Goal: Transaction & Acquisition: Download file/media

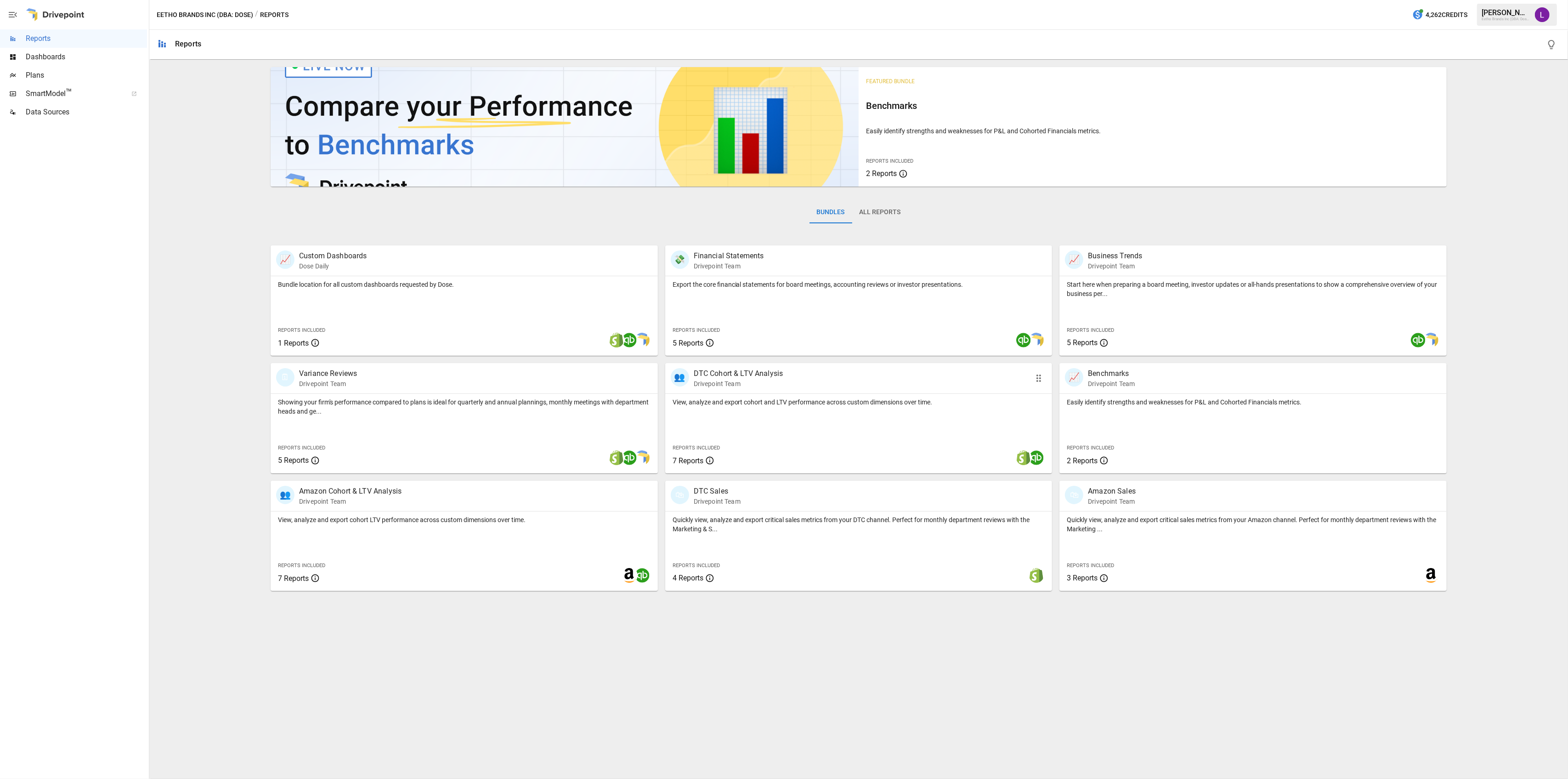
click at [842, 416] on div "View, analyze and export cohort and LTV performance across custom dimensions ov…" at bounding box center [859, 434] width 387 height 80
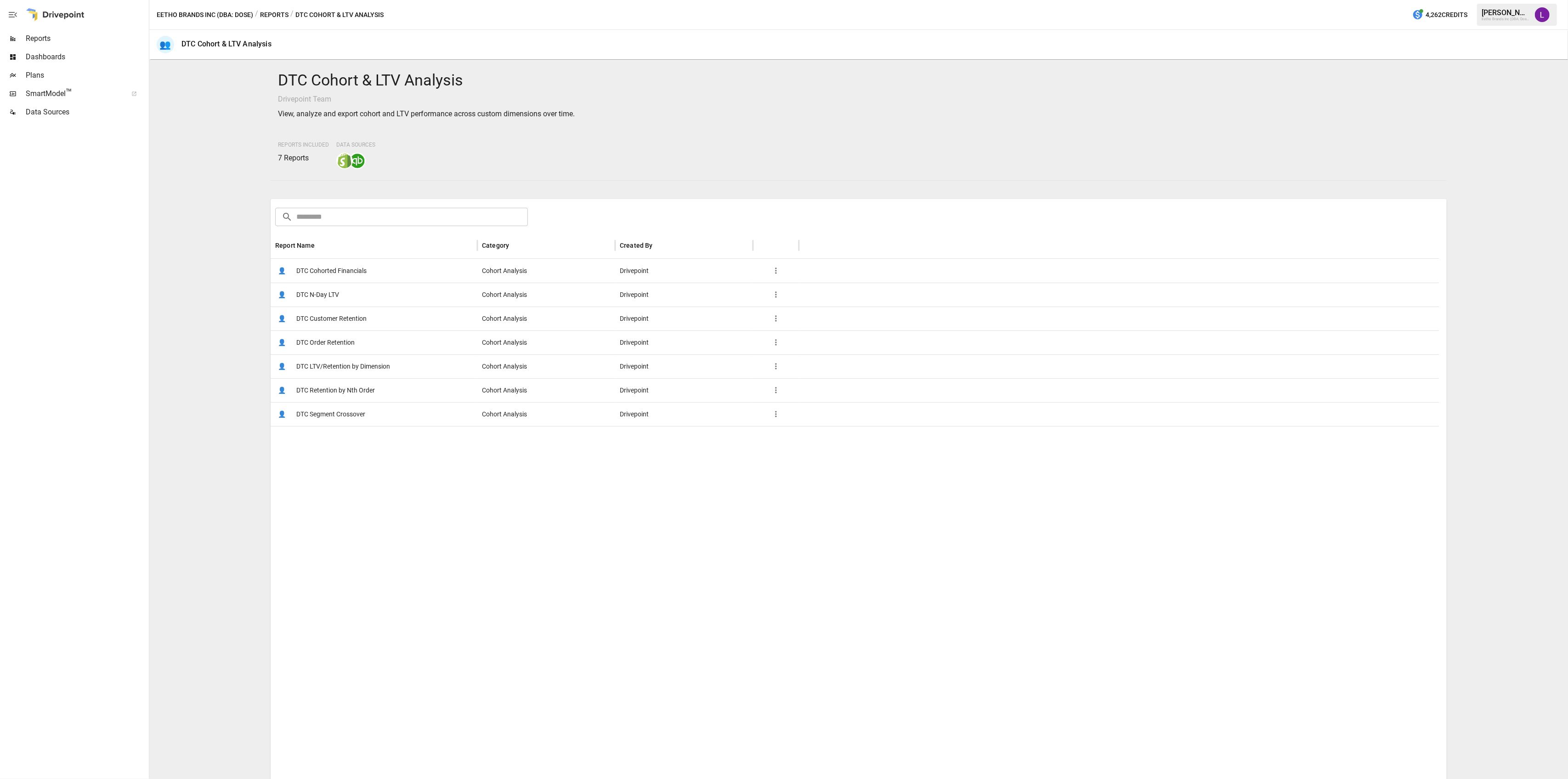
click at [351, 324] on span "DTC Customer Retention" at bounding box center [331, 319] width 70 height 23
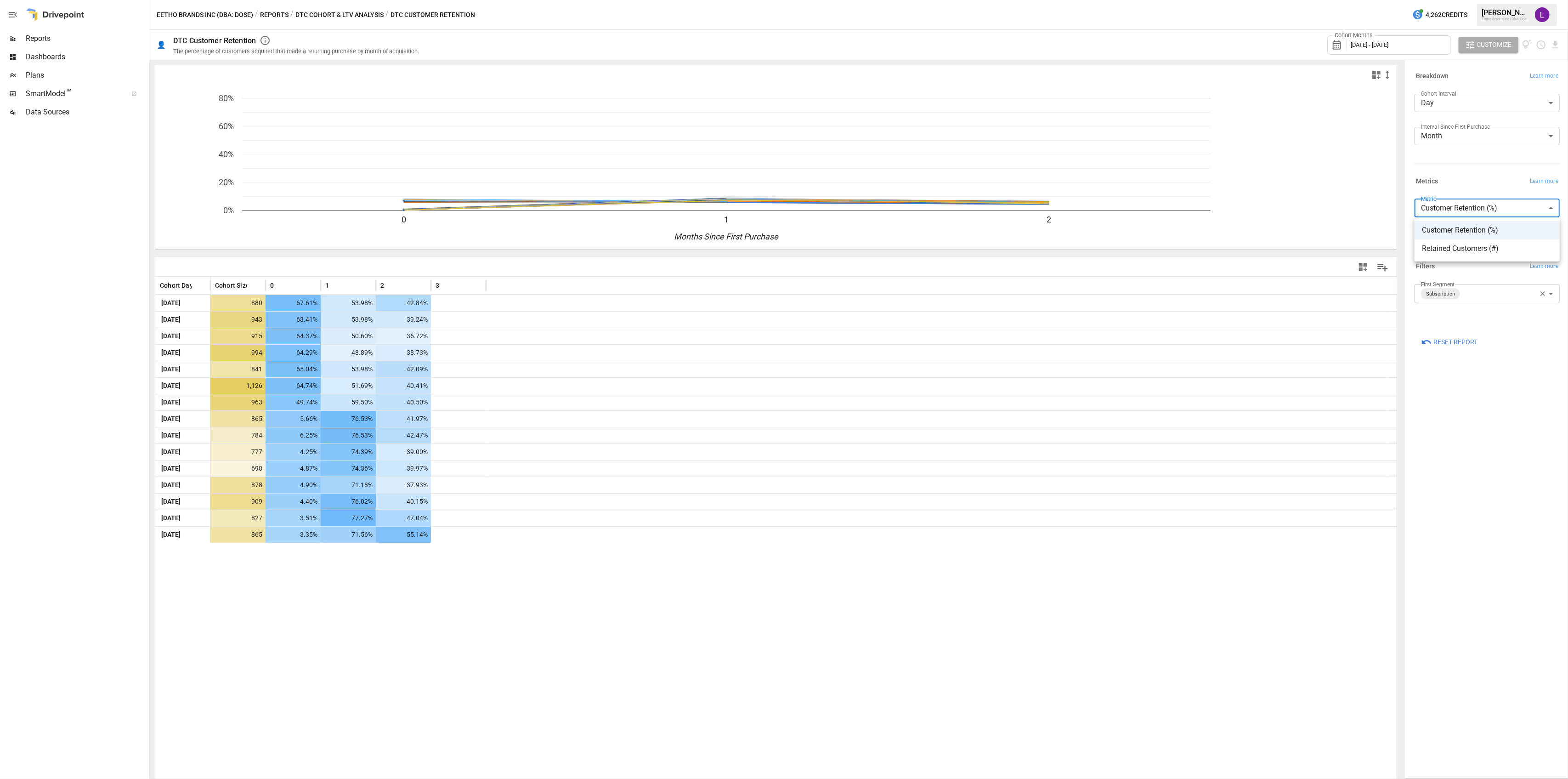
click at [1469, 0] on body "Reports Dashboards Plans SmartModel ™ Data Sources Eetho Brands Inc (DBA: Dose)…" at bounding box center [784, 0] width 1568 height 0
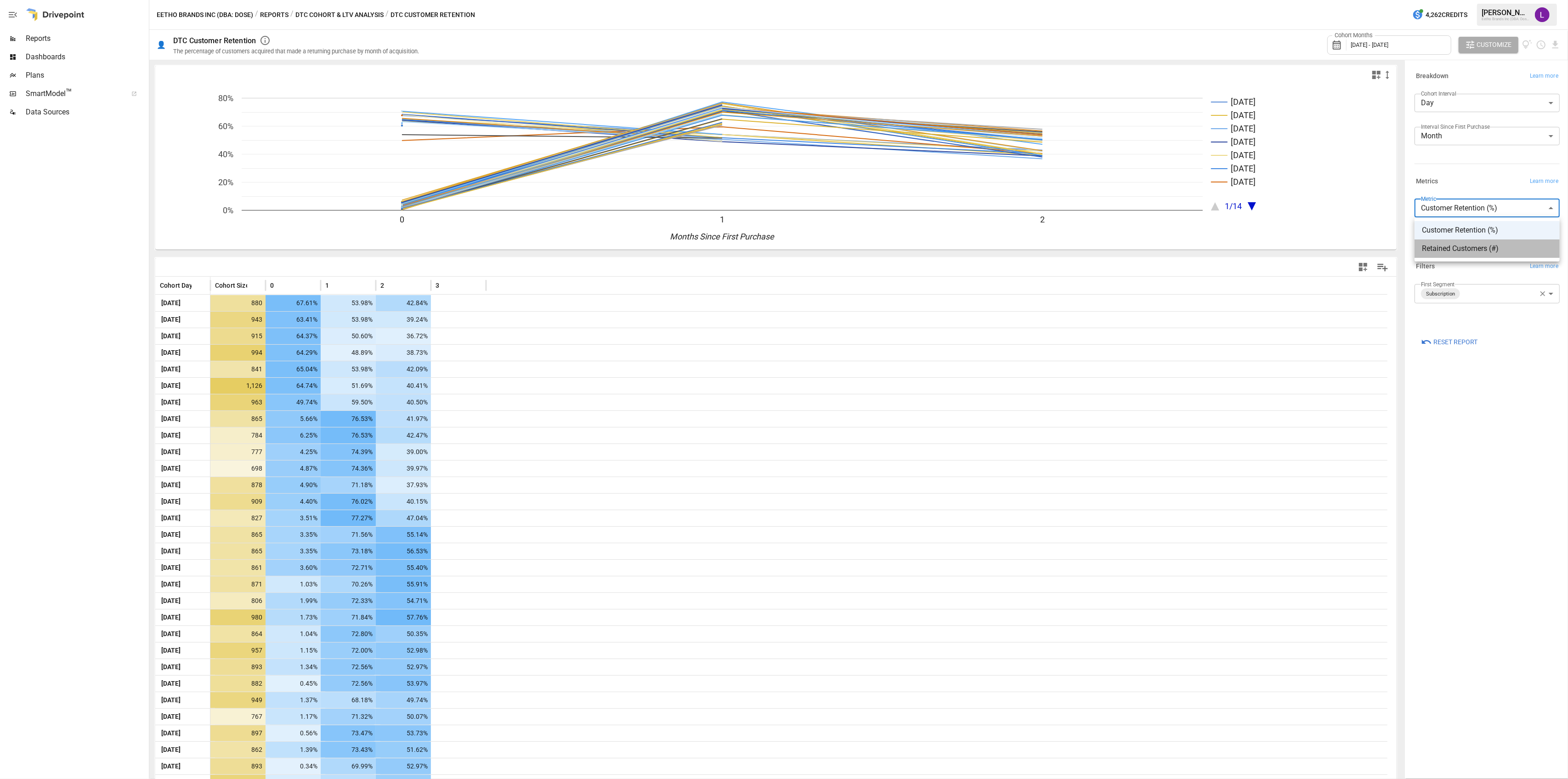
click at [1457, 245] on span "Retained Customers (#)" at bounding box center [1487, 249] width 130 height 11
type input "**********"
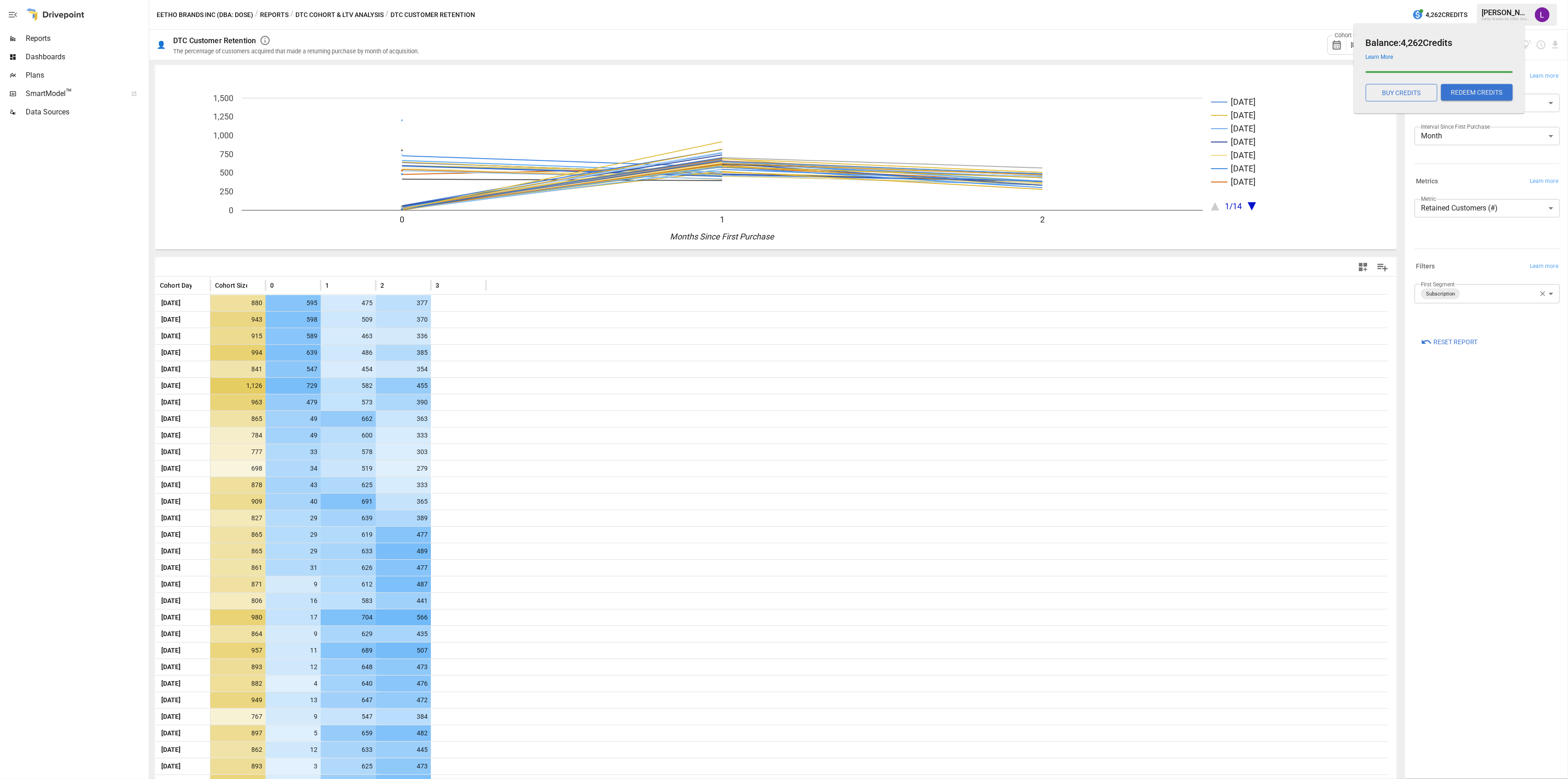
click at [1394, 44] on h6 "Balance: 4,262 Credits" at bounding box center [1440, 43] width 147 height 15
click at [1198, 42] on div "Cohort Months [DATE] - [DATE] Customize" at bounding box center [995, 44] width 1130 height 30
click at [1388, 46] on span "[DATE] - [DATE]" at bounding box center [1370, 44] width 38 height 7
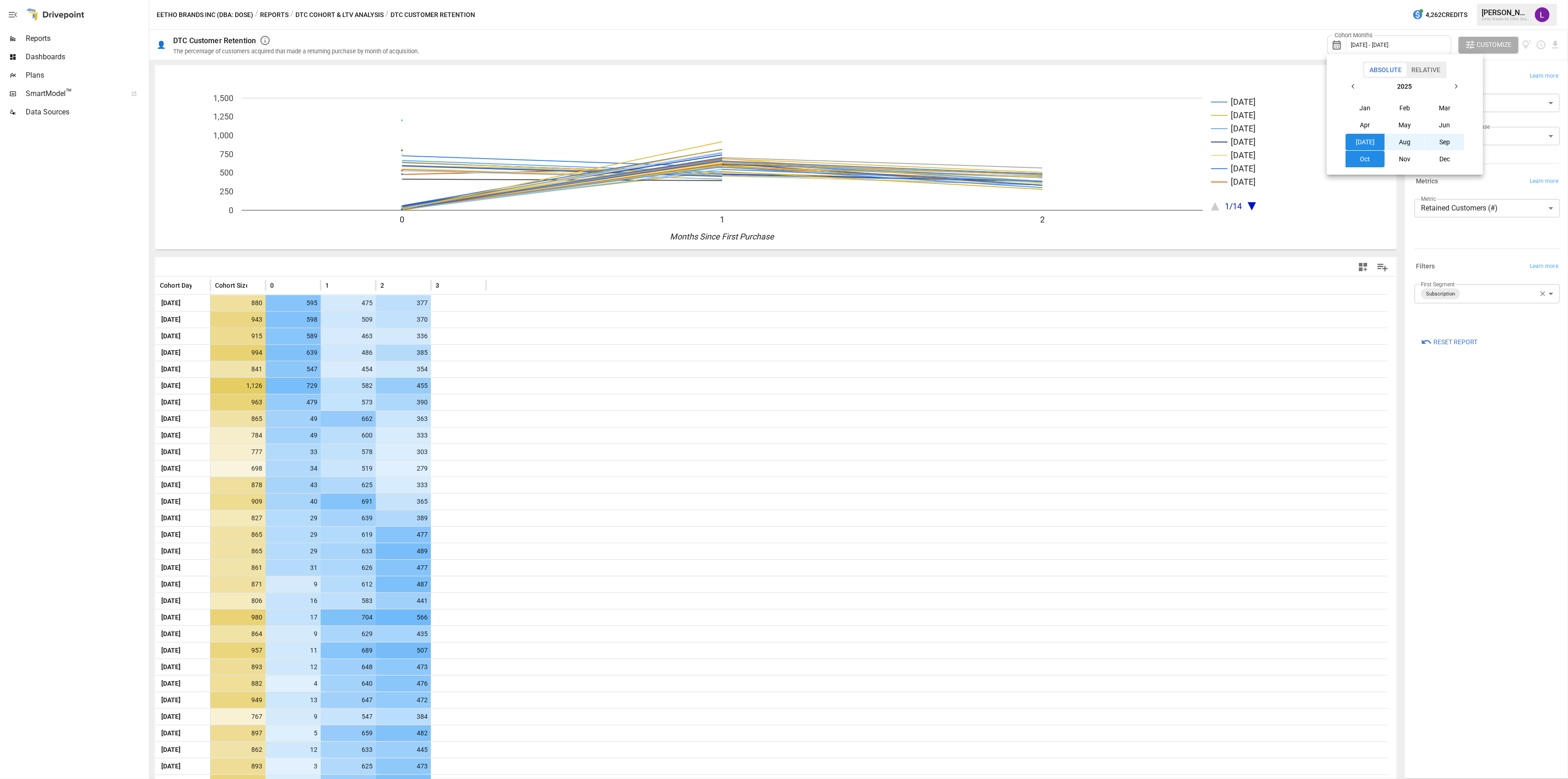
click at [1402, 122] on button "May" at bounding box center [1405, 125] width 40 height 16
click at [1411, 110] on button "Feb" at bounding box center [1405, 108] width 40 height 16
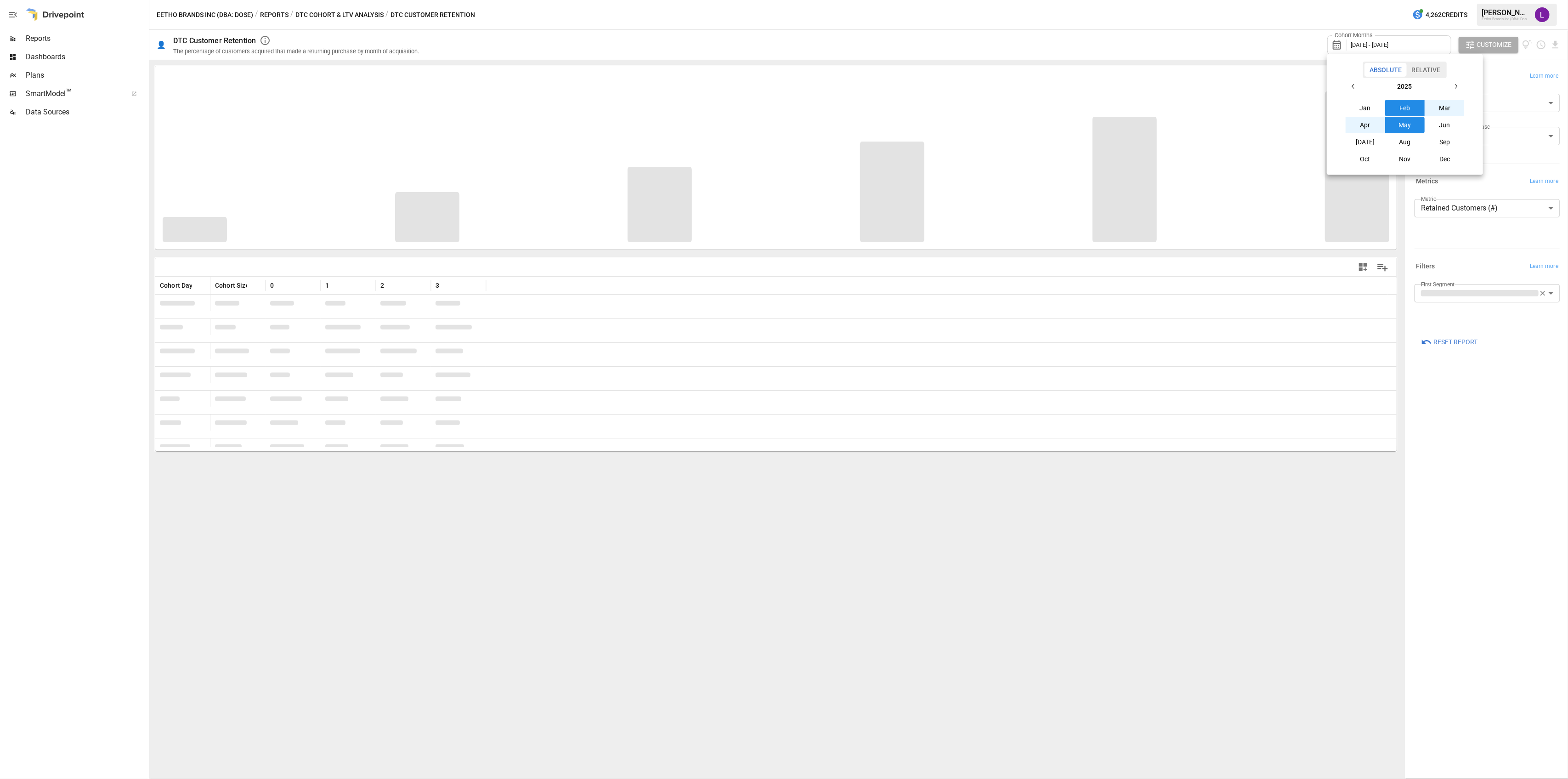
click at [1412, 111] on button "Feb" at bounding box center [1405, 108] width 40 height 16
click at [1366, 106] on button "Jan" at bounding box center [1365, 108] width 40 height 16
click at [1442, 142] on button "Sep" at bounding box center [1444, 142] width 40 height 16
click at [1349, 105] on button "Jan" at bounding box center [1365, 108] width 40 height 16
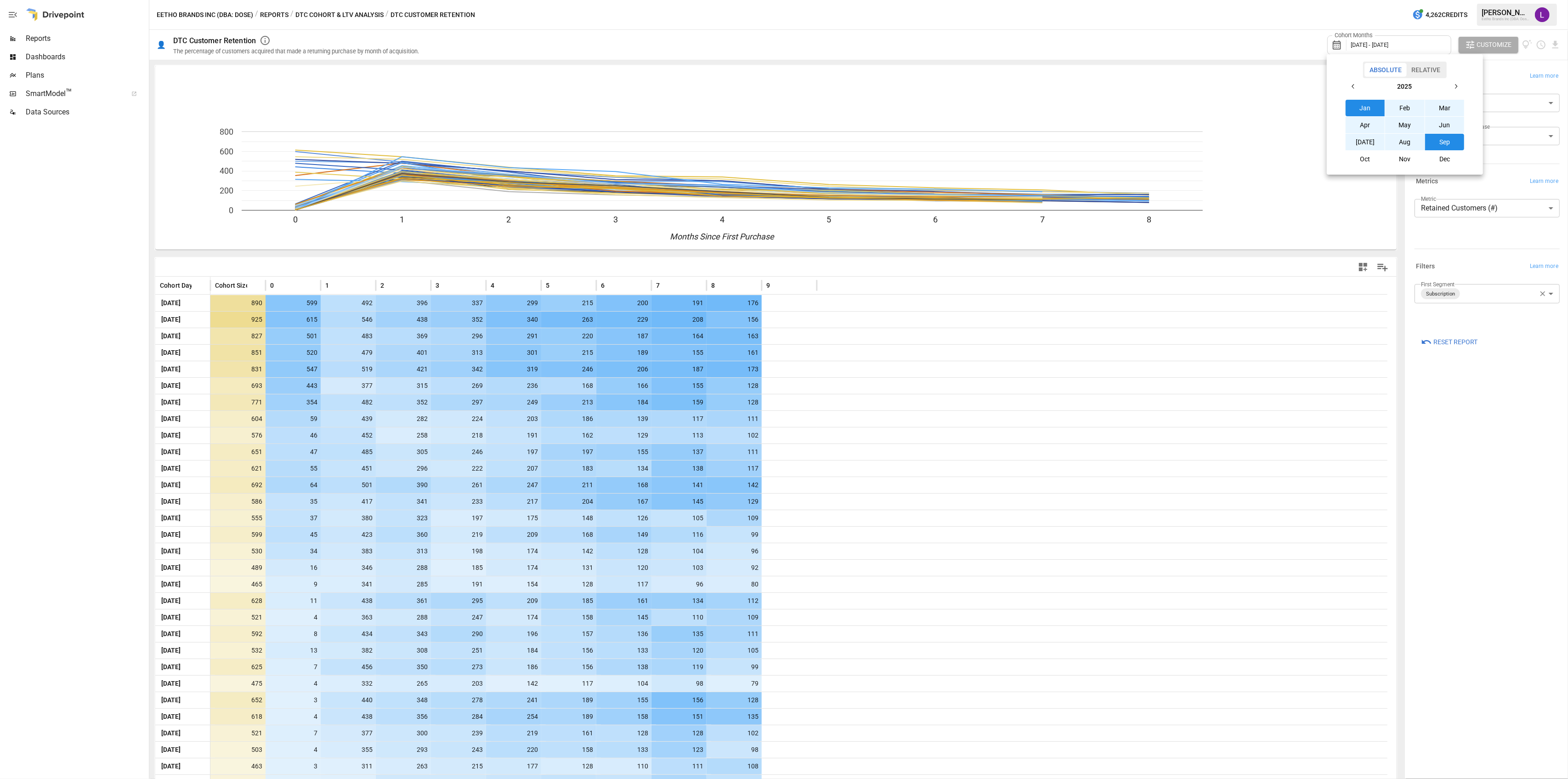
drag, startPoint x: 1397, startPoint y: 433, endPoint x: 1396, endPoint y: 545, distance: 112.0
click at [1396, 545] on div at bounding box center [784, 389] width 1568 height 779
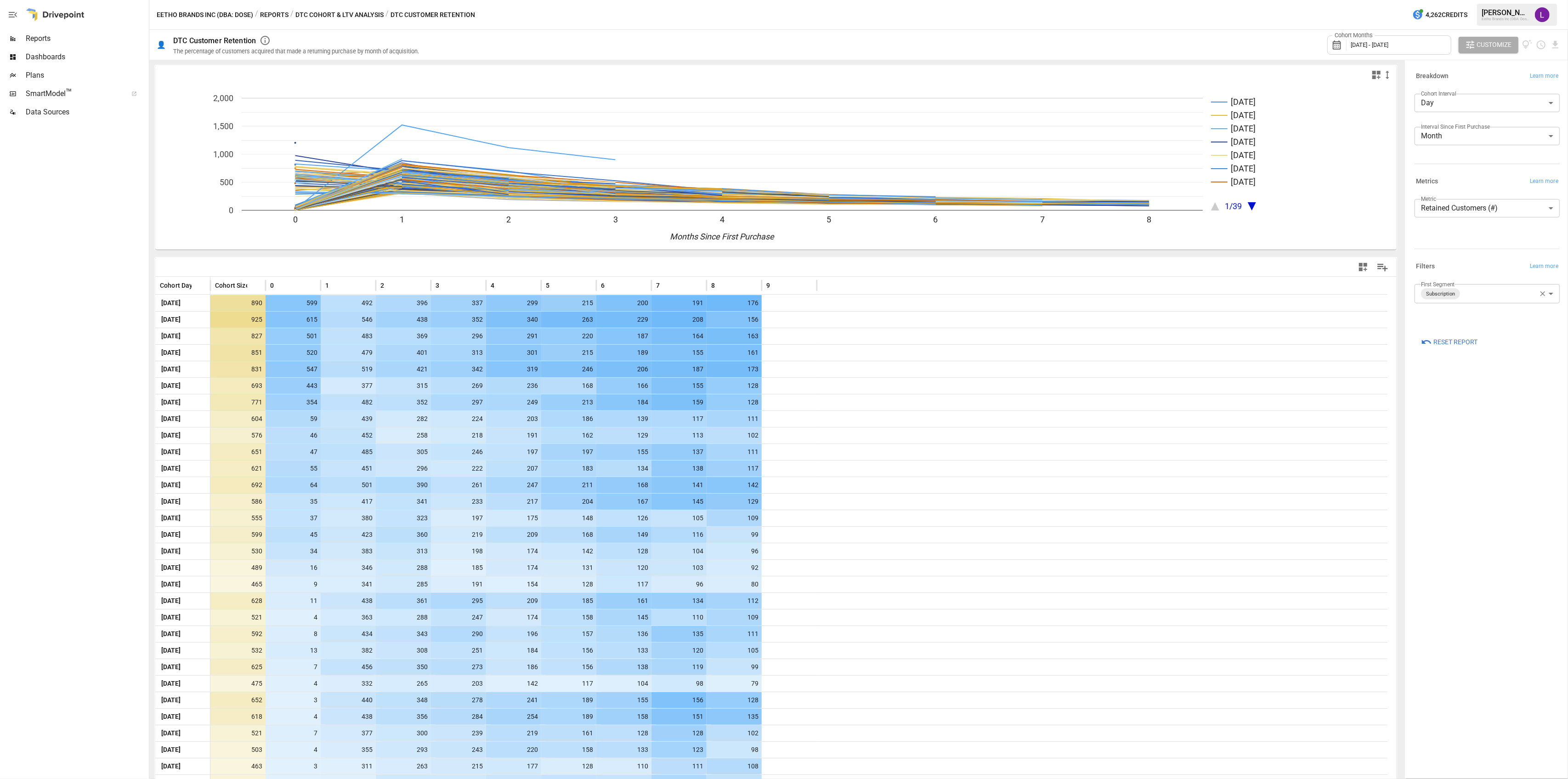
click at [1483, 0] on body "Reports Dashboards Plans SmartModel ™ Data Sources Eetho Brands Inc (DBA: Dose)…" at bounding box center [784, 0] width 1568 height 0
click at [1454, 531] on div at bounding box center [784, 389] width 1568 height 779
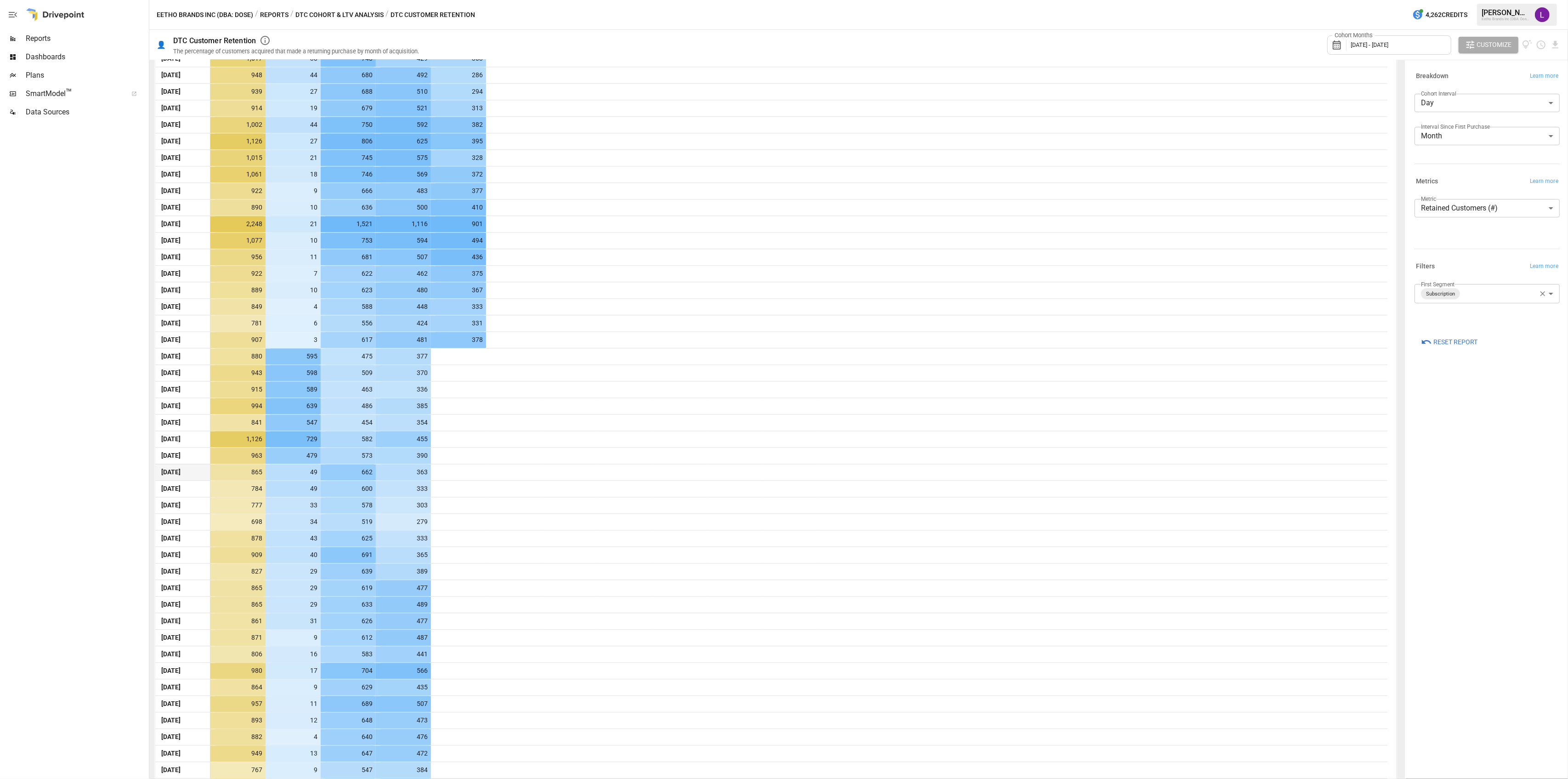
scroll to position [3310, 0]
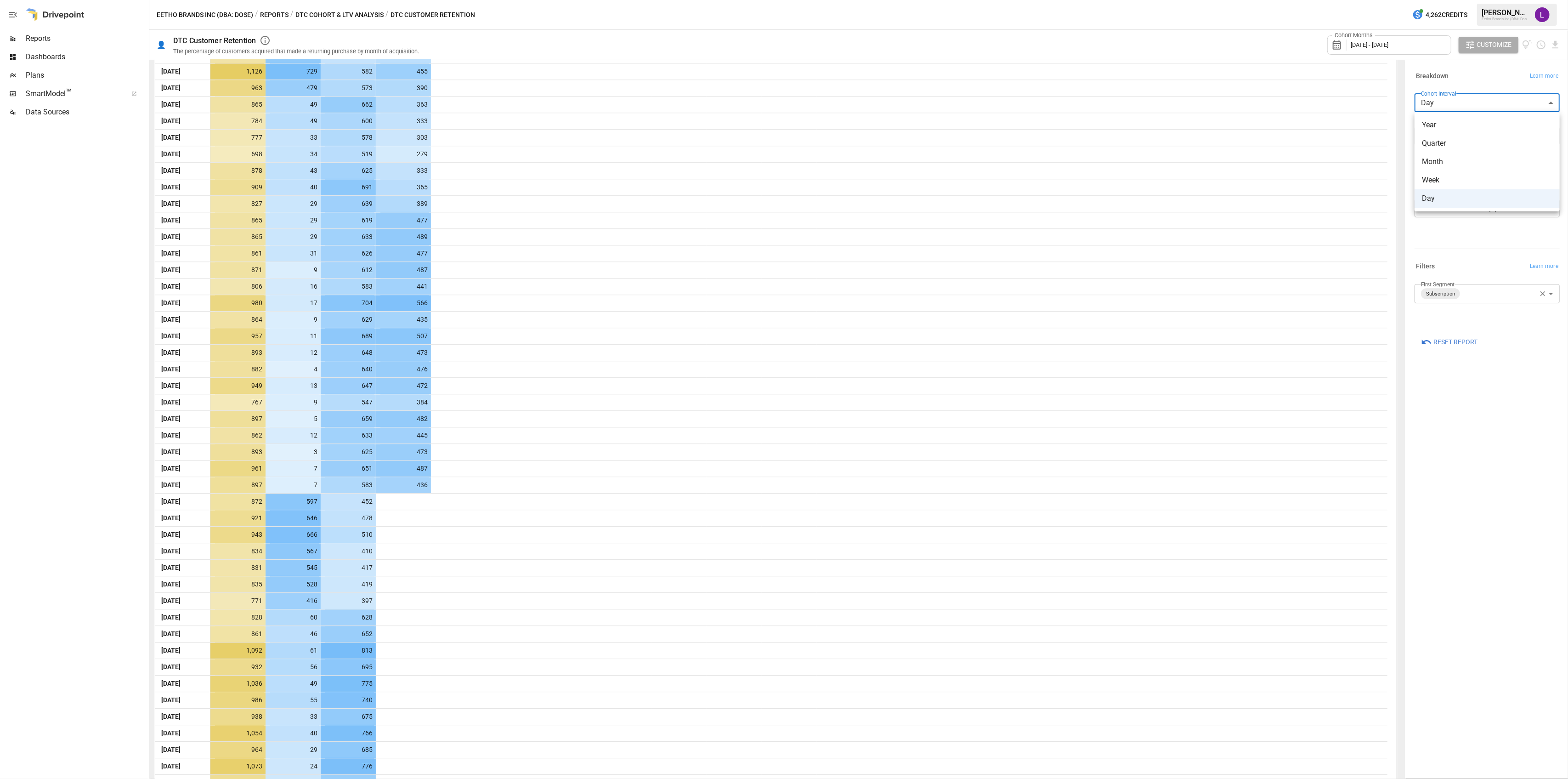
click at [1460, 0] on body "Reports Dashboards Plans SmartModel ™ Data Sources Eetho Brands Inc (DBA: Dose)…" at bounding box center [784, 0] width 1568 height 0
click at [1449, 178] on span "Week" at bounding box center [1487, 180] width 130 height 11
type input "****"
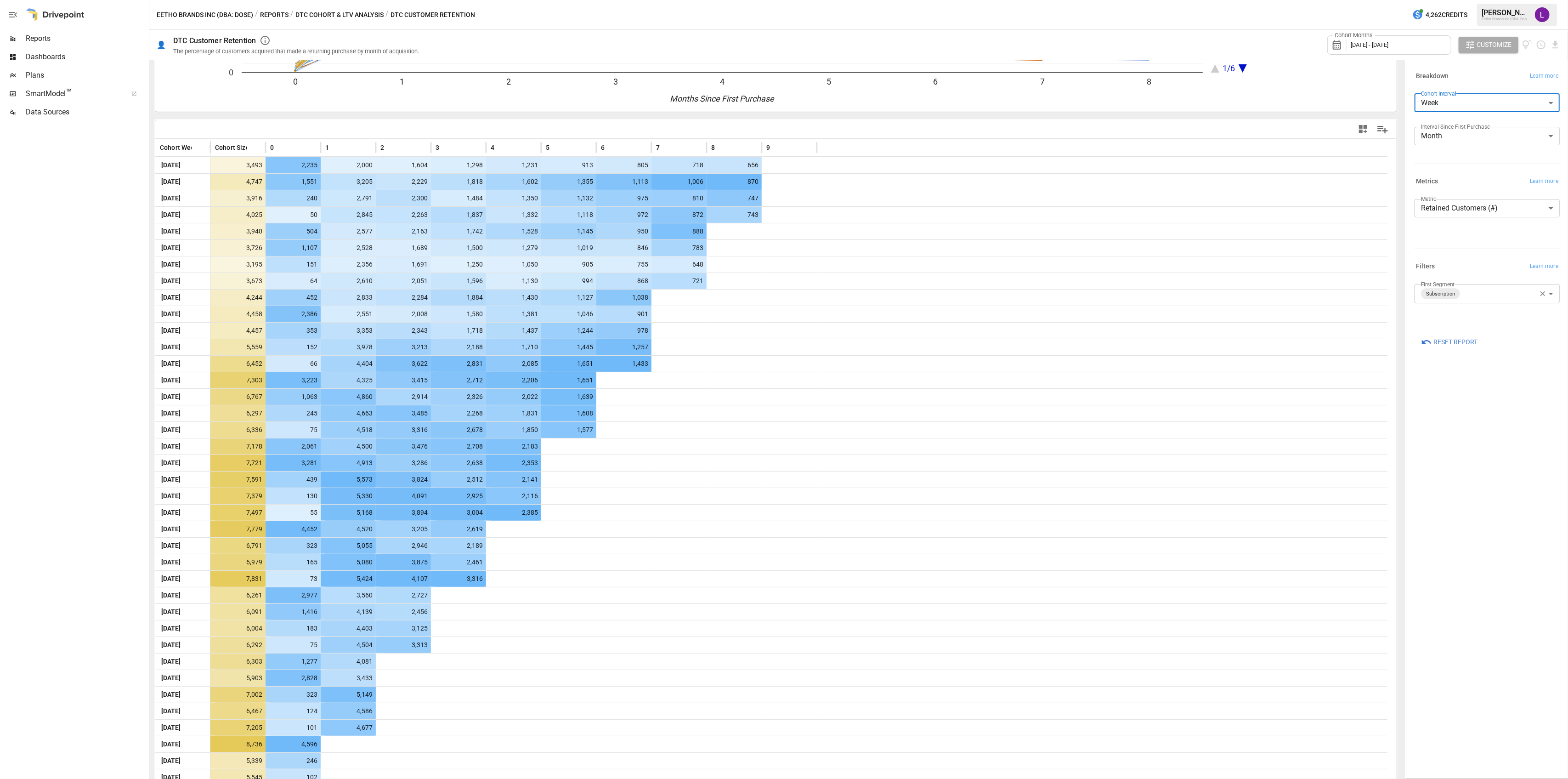
scroll to position [166, 0]
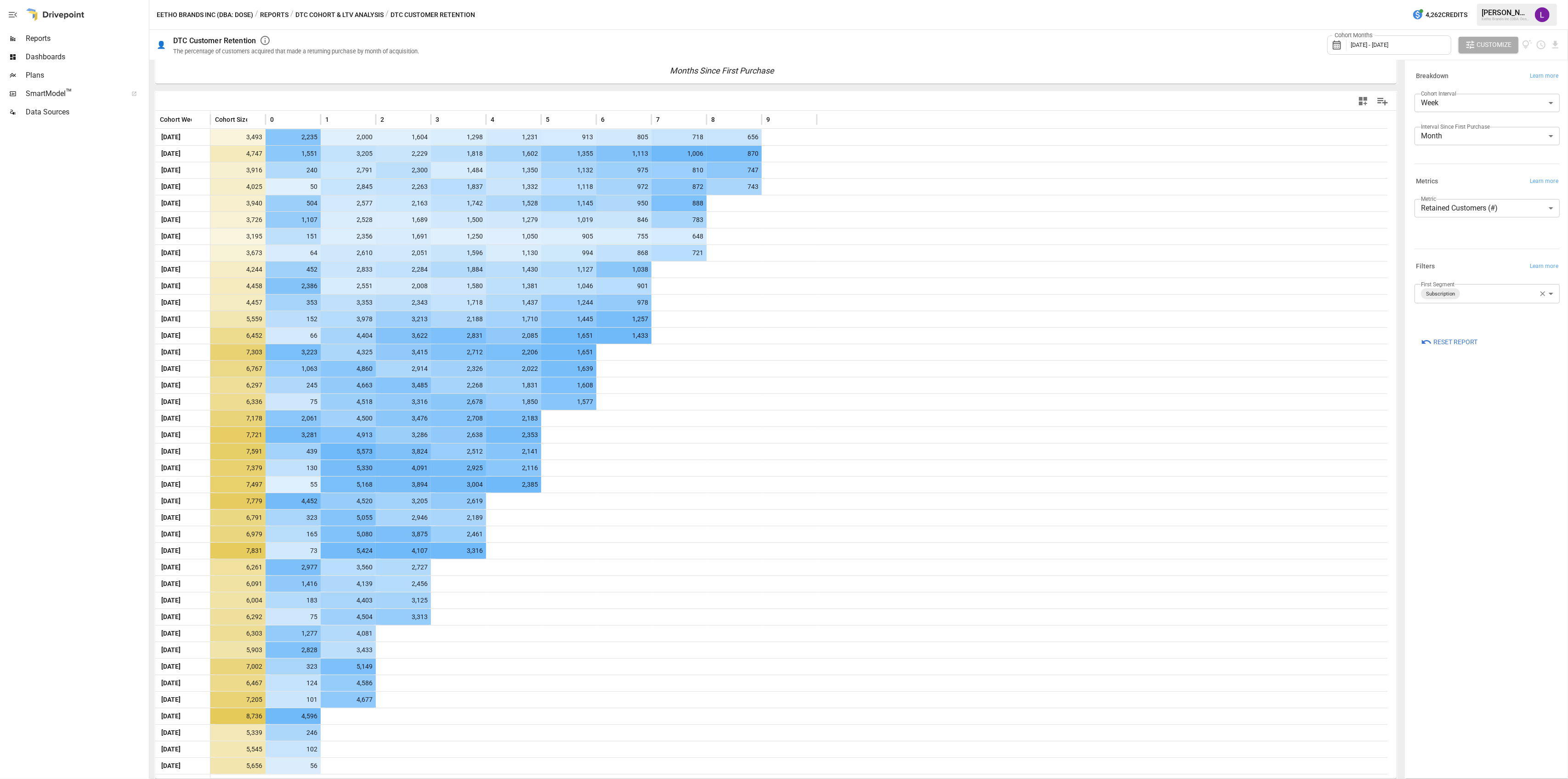
click at [1388, 46] on span "[DATE] - [DATE]" at bounding box center [1370, 44] width 38 height 7
click at [1172, 65] on div at bounding box center [784, 389] width 1568 height 779
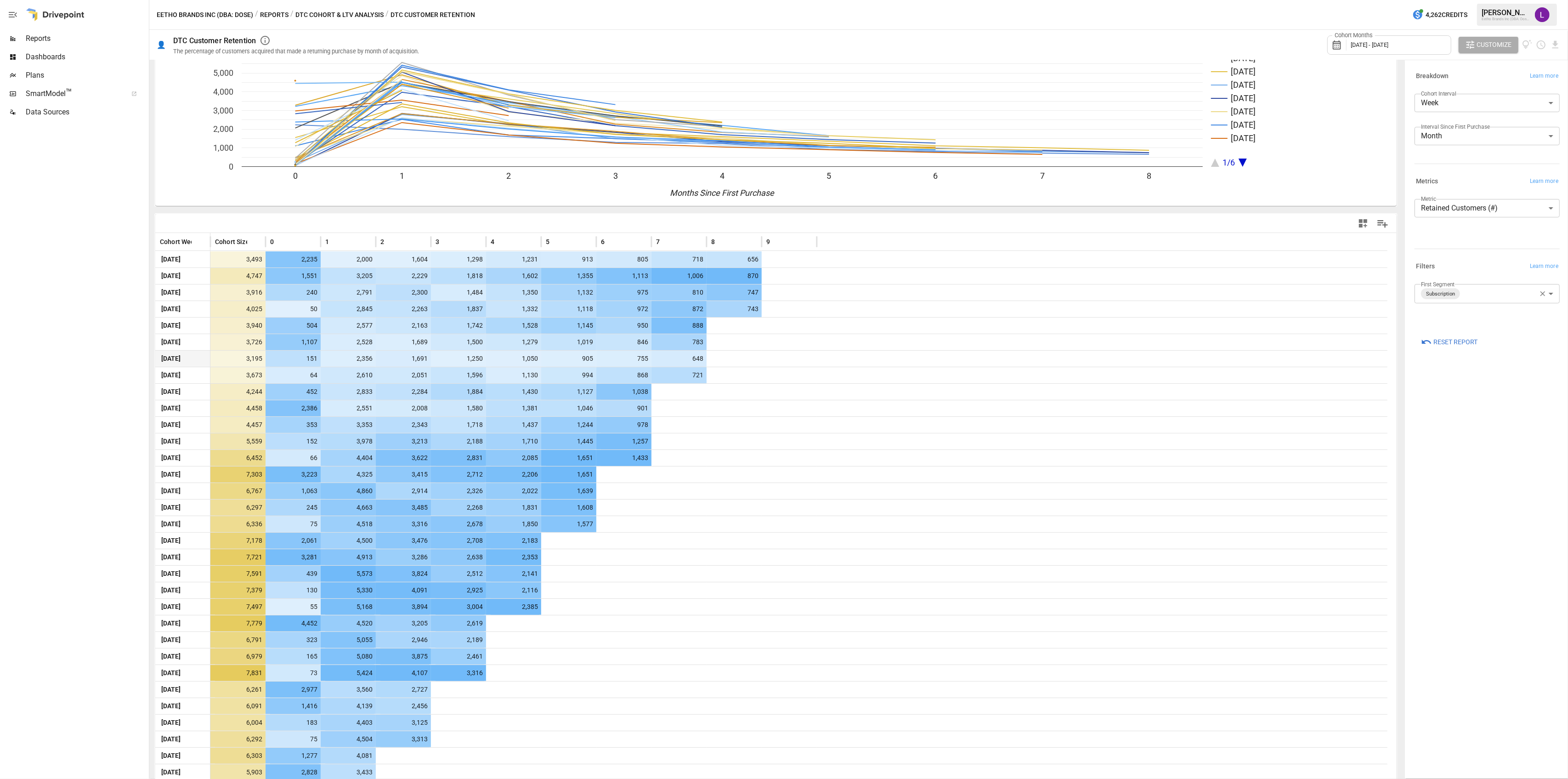
scroll to position [0, 0]
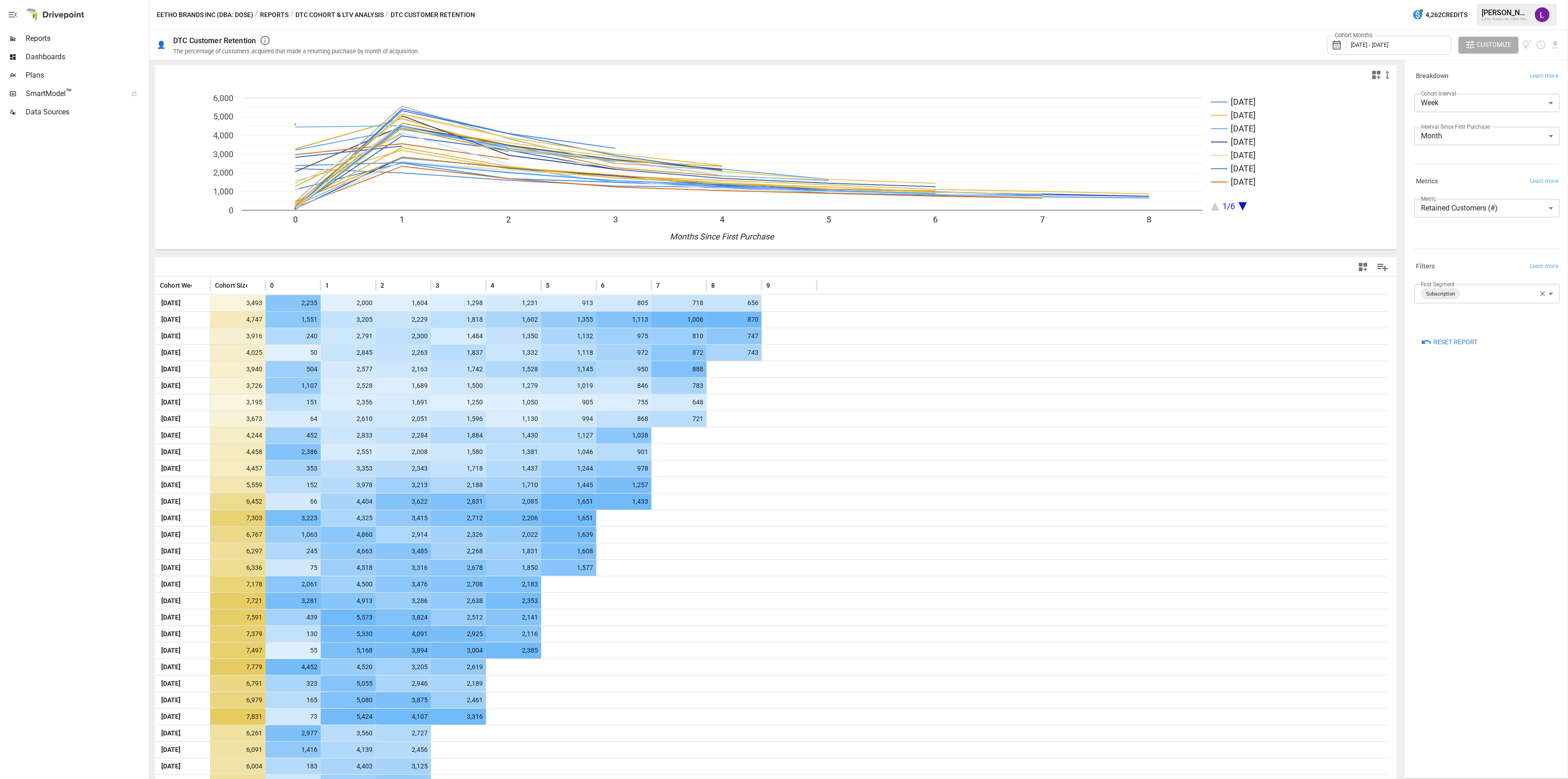
click at [89, 43] on span "Reports" at bounding box center [86, 38] width 121 height 11
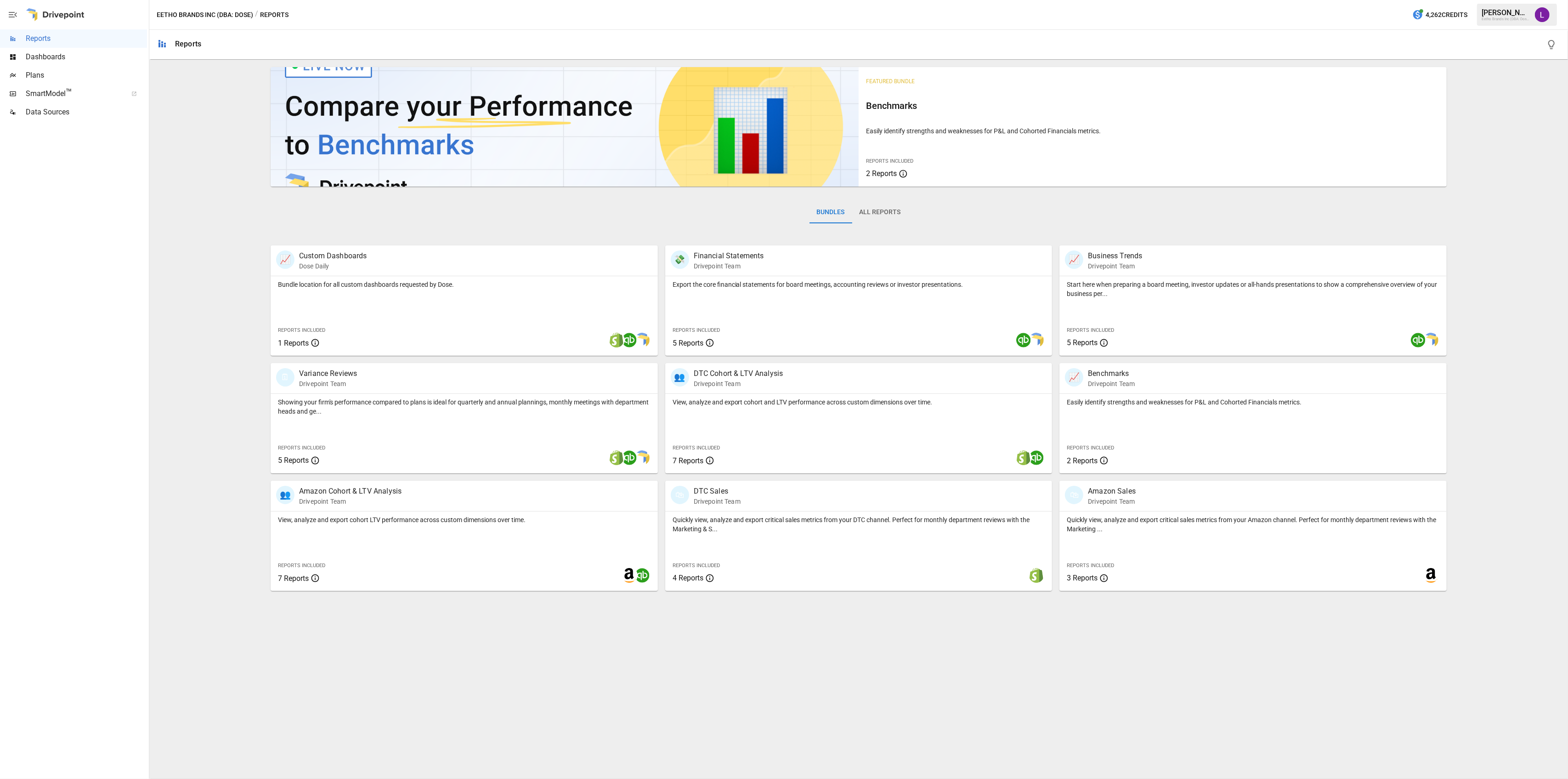
drag, startPoint x: 76, startPoint y: 61, endPoint x: 195, endPoint y: 227, distance: 204.2
click at [191, 222] on main "Reports Dashboards Plans SmartModel ™ Data Sources Eetho Brands Inc (DBA: Dose)…" at bounding box center [784, 389] width 1568 height 779
click at [875, 420] on div "View, analyze and export cohort and LTV performance across custom dimensions ov…" at bounding box center [859, 434] width 387 height 80
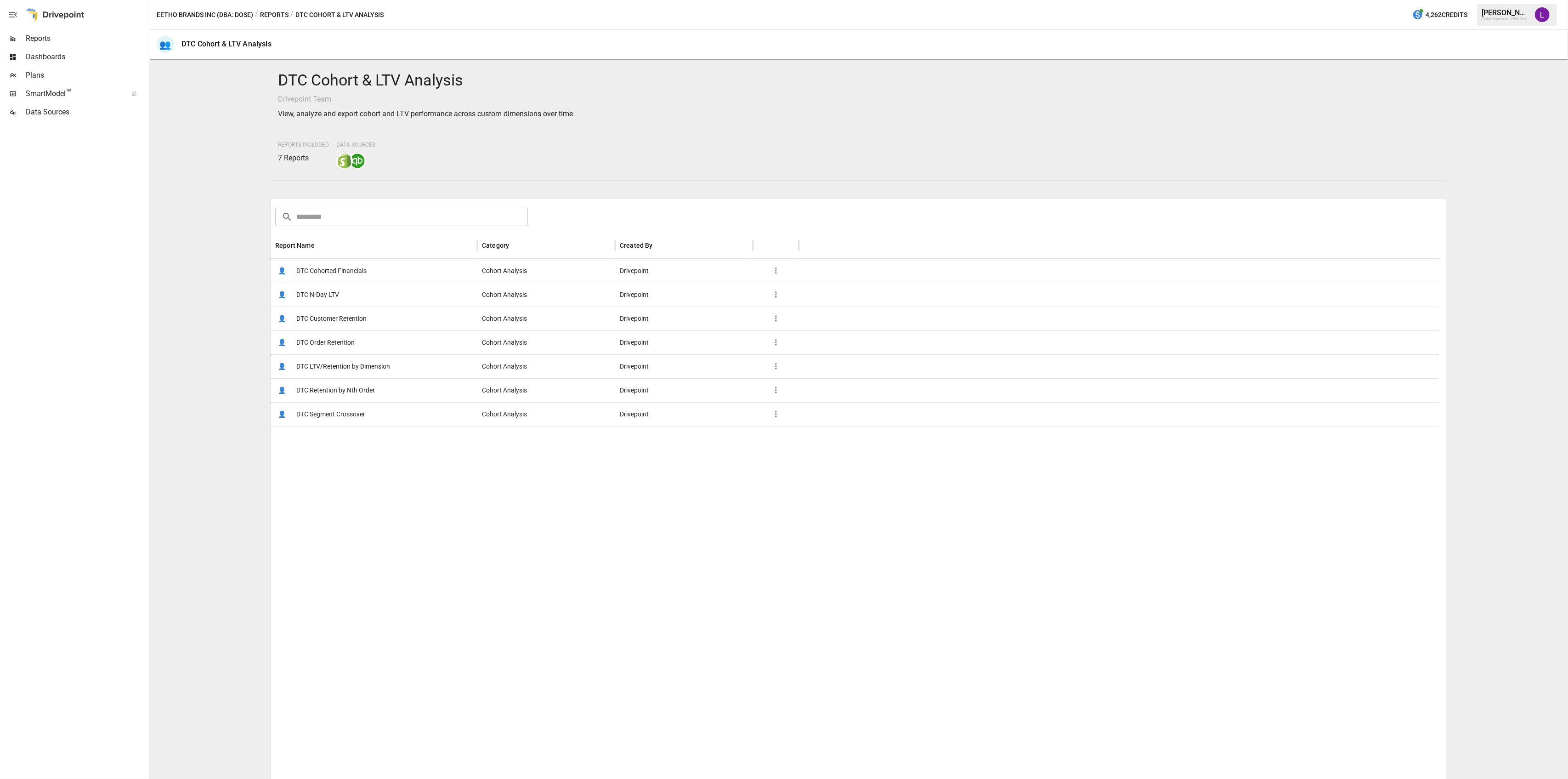
click at [387, 316] on div "👤 DTC Customer Retention" at bounding box center [374, 318] width 207 height 24
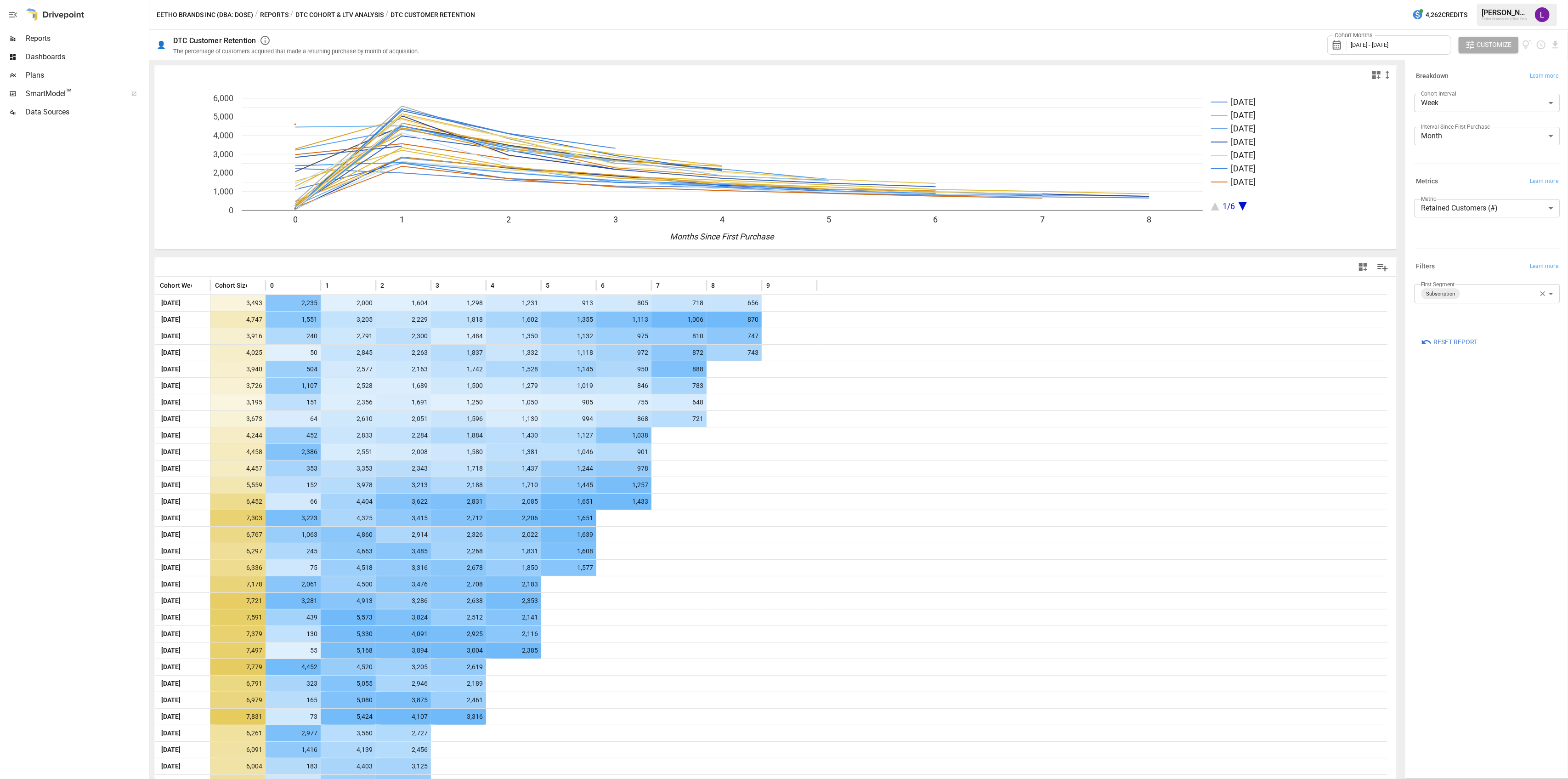
click at [1454, 0] on body "Reports Dashboards Plans SmartModel ™ Data Sources Eetho Brands Inc (DBA: Dose)…" at bounding box center [784, 0] width 1568 height 0
click at [1454, 106] on div at bounding box center [784, 389] width 1568 height 779
click at [1481, 0] on body "Reports Dashboards Plans SmartModel ™ Data Sources Eetho Brands Inc (DBA: Dose)…" at bounding box center [784, 0] width 1568 height 0
click at [1458, 209] on span "Week" at bounding box center [1487, 213] width 130 height 11
type input "****"
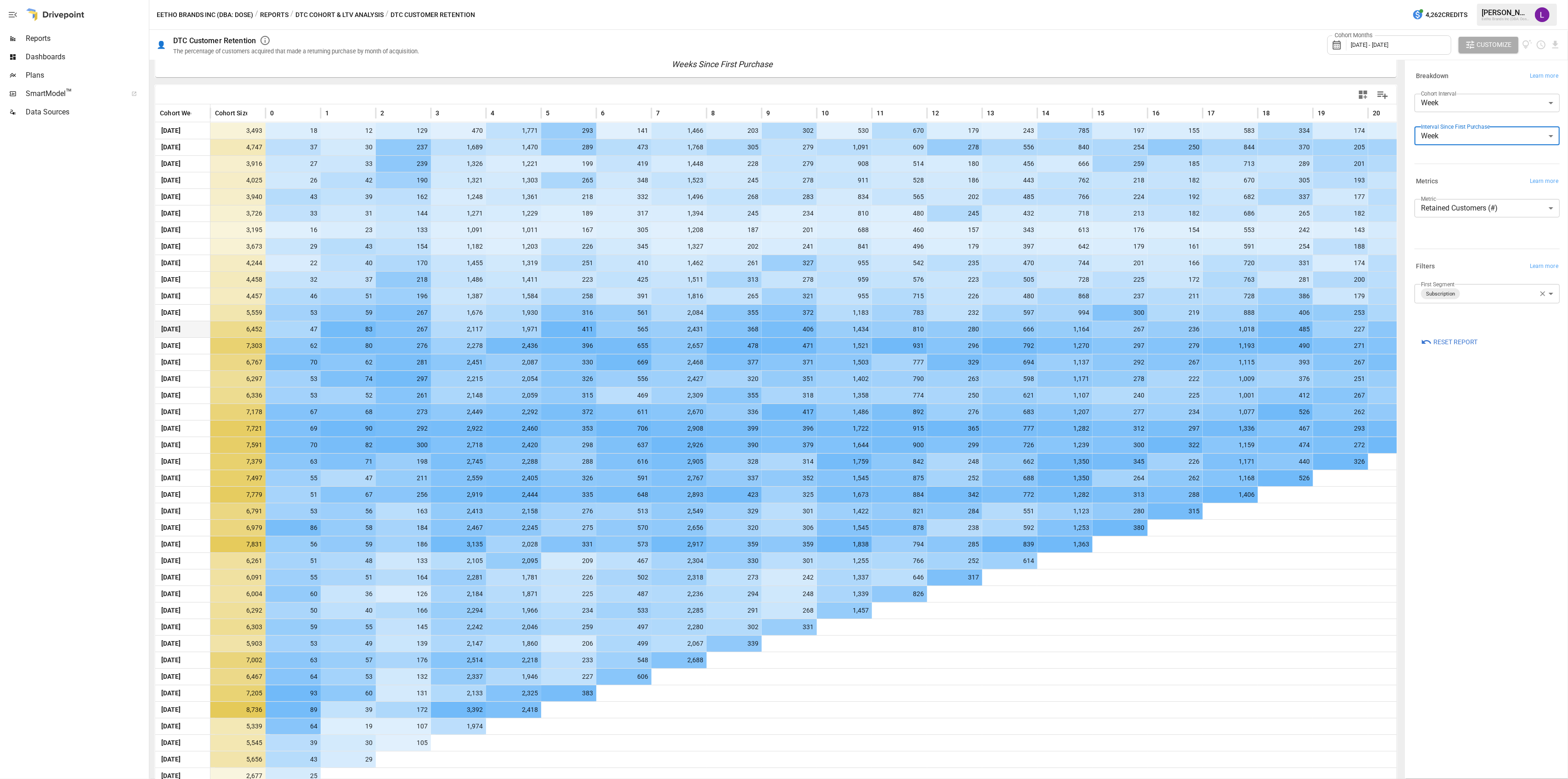
scroll to position [192, 0]
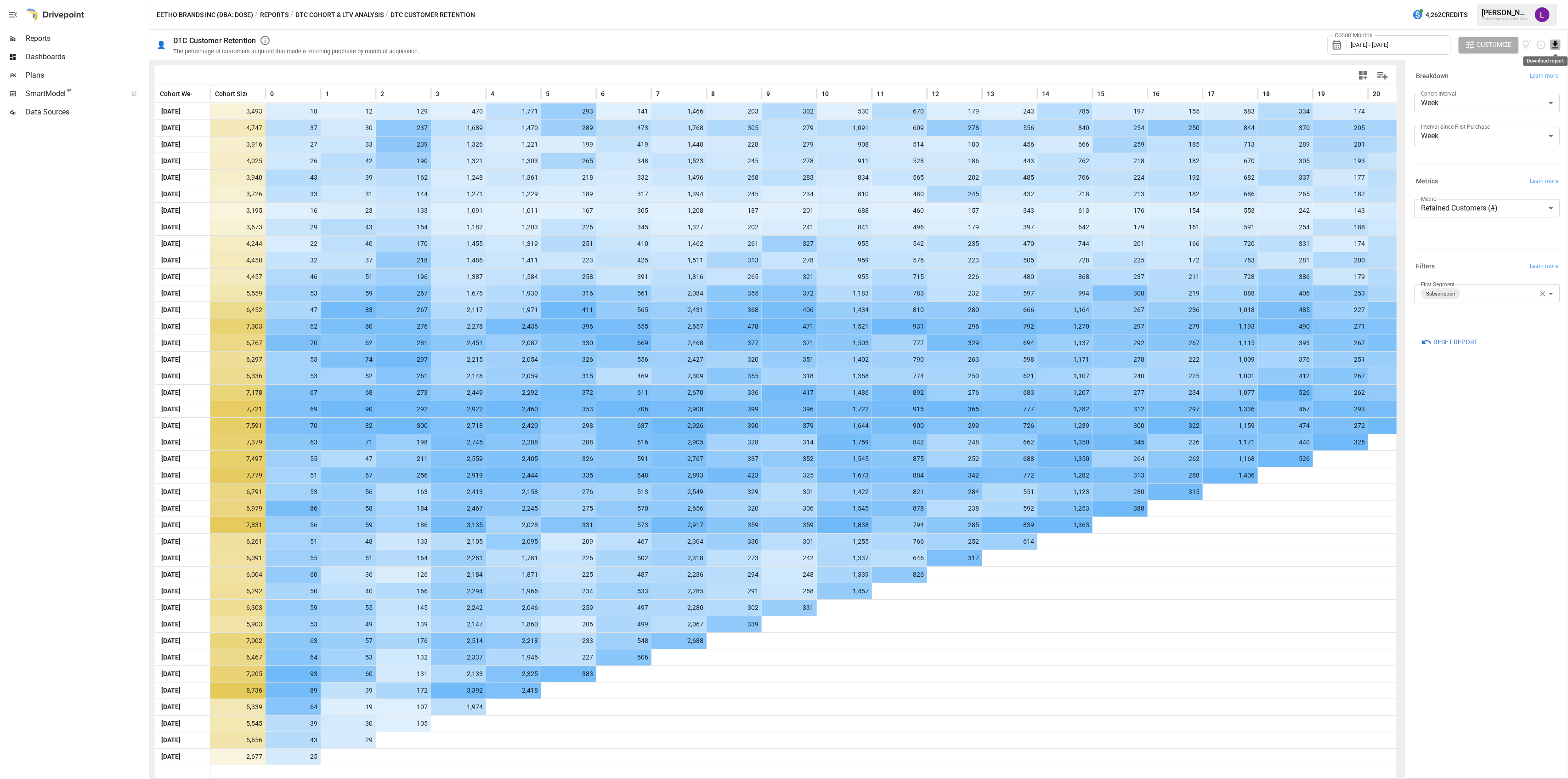
click at [1558, 47] on icon "Download report" at bounding box center [1555, 44] width 10 height 10
click at [1511, 81] on li "Download as CSV" at bounding box center [1525, 81] width 73 height 18
click at [1555, 46] on icon "Download report" at bounding box center [1555, 44] width 6 height 7
click at [1555, 46] on div at bounding box center [784, 389] width 1568 height 779
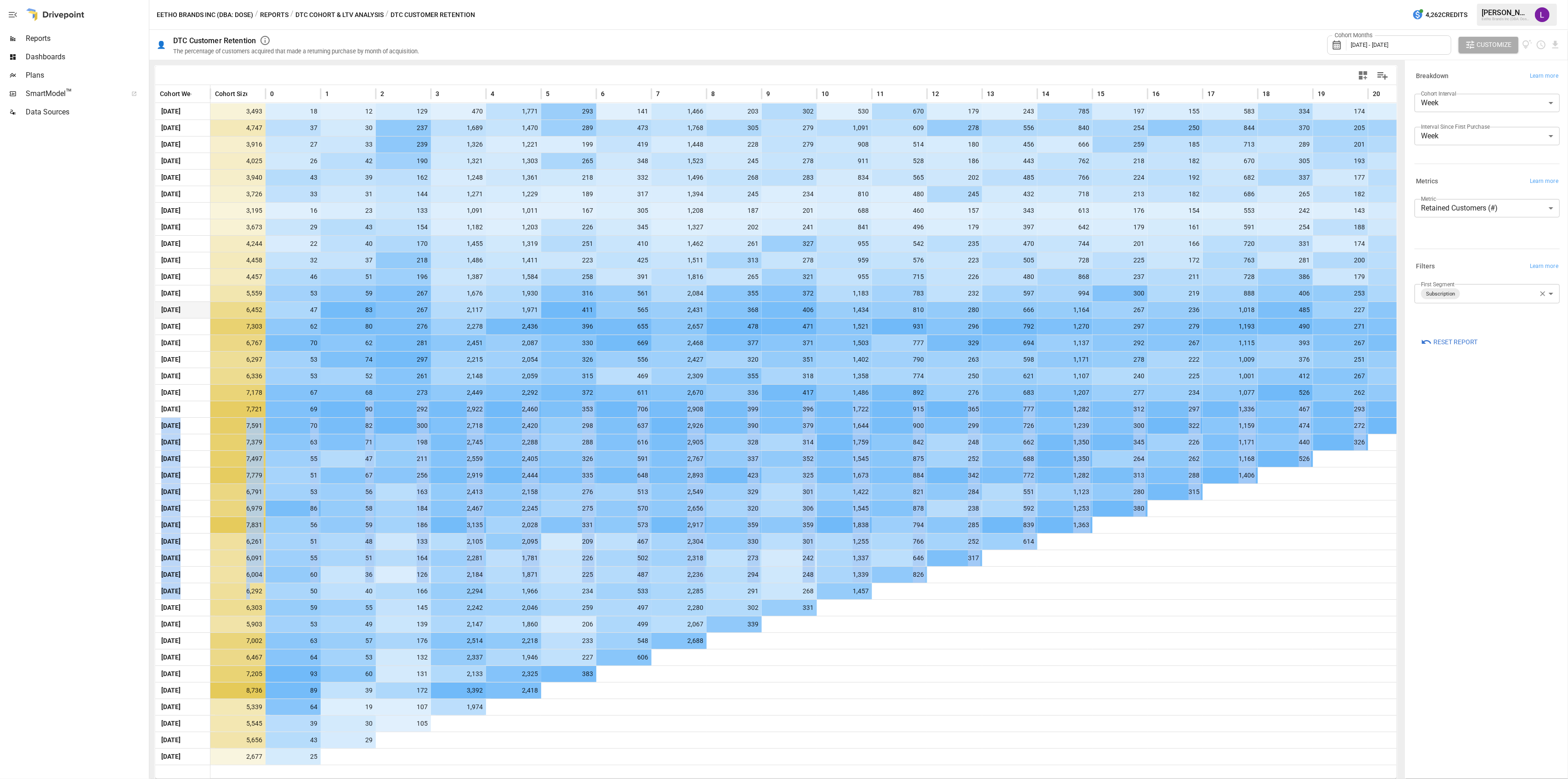
drag, startPoint x: 248, startPoint y: 593, endPoint x: 406, endPoint y: 314, distance: 320.6
click at [368, 404] on div "[DATE] 3,493 18 12 129 470 1,771 293 141 1,466 203 302 530 670 179 243 785 197 …" at bounding box center [1340, 434] width 2371 height 662
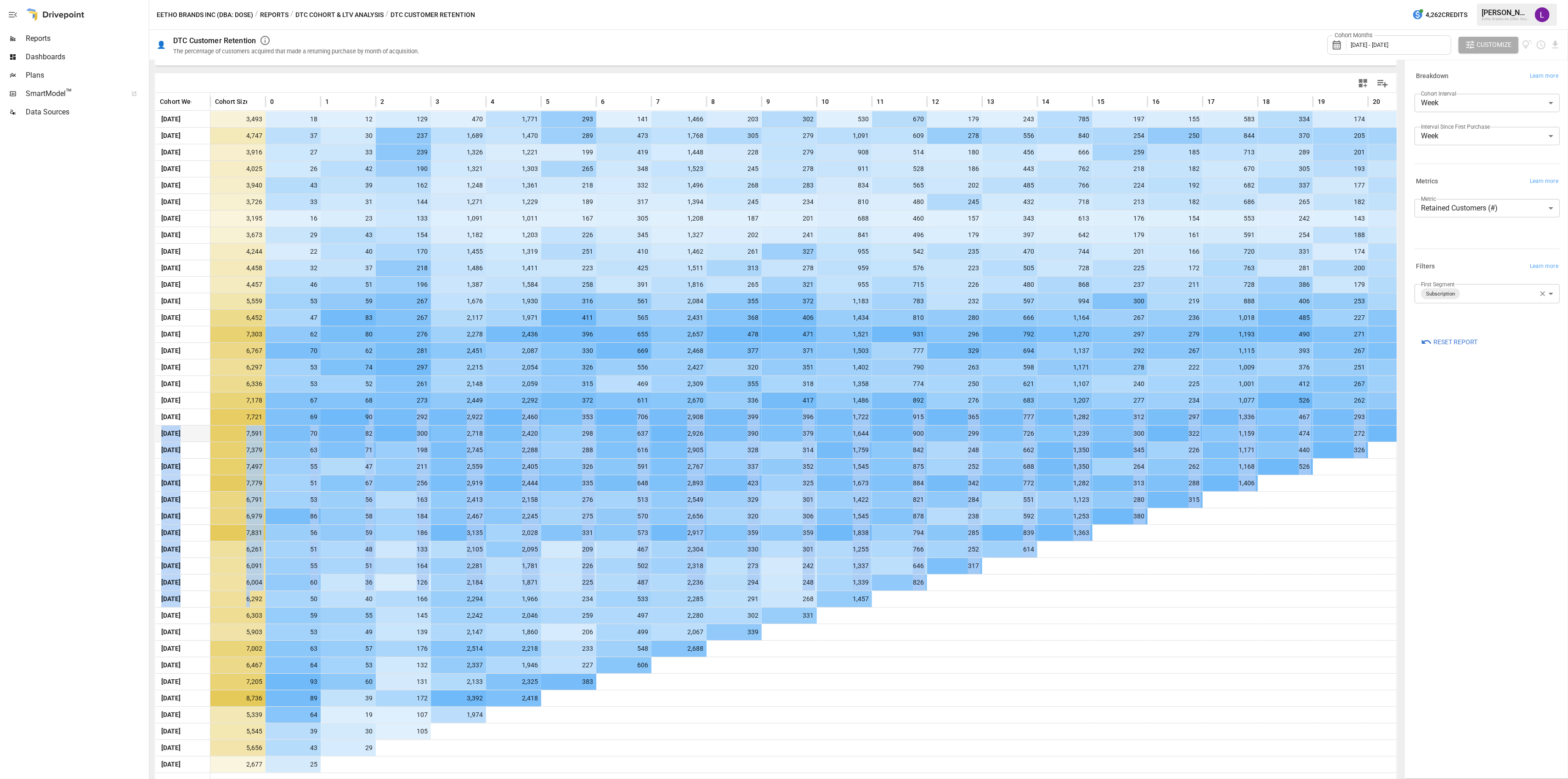
scroll to position [122, 0]
